Goal: Navigation & Orientation: Find specific page/section

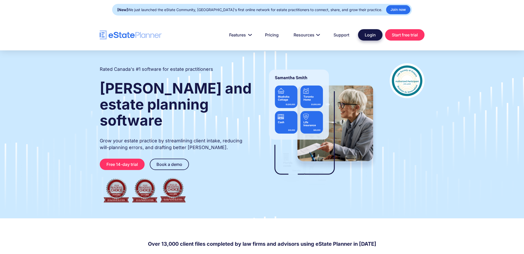
click at [369, 36] on link "Login" at bounding box center [370, 34] width 25 height 11
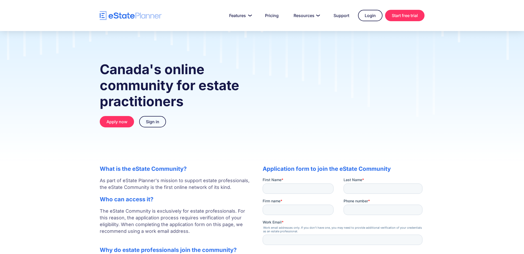
drag, startPoint x: 450, startPoint y: 1, endPoint x: 435, endPoint y: 66, distance: 67.0
click at [435, 66] on div "Canada's online community for estate practitioners Apply now Sign in" at bounding box center [262, 95] width 524 height 129
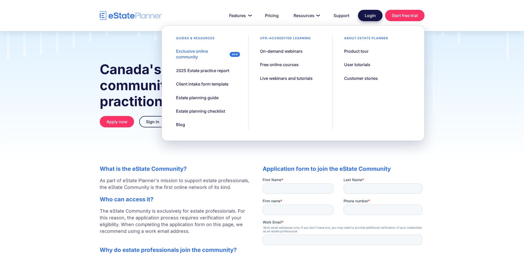
click at [373, 18] on link "Login" at bounding box center [370, 15] width 25 height 11
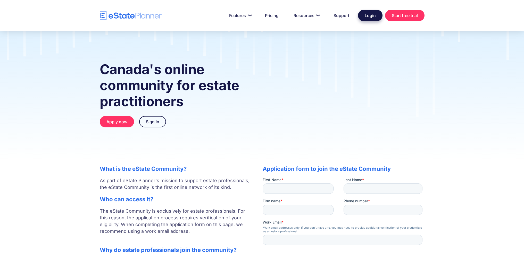
click at [371, 15] on link "Login" at bounding box center [370, 15] width 25 height 11
